Goal: Transaction & Acquisition: Purchase product/service

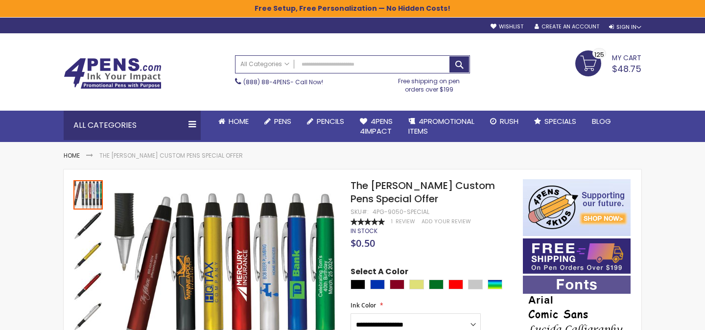
click at [130, 65] on img at bounding box center [113, 73] width 98 height 31
